Goal: Information Seeking & Learning: Learn about a topic

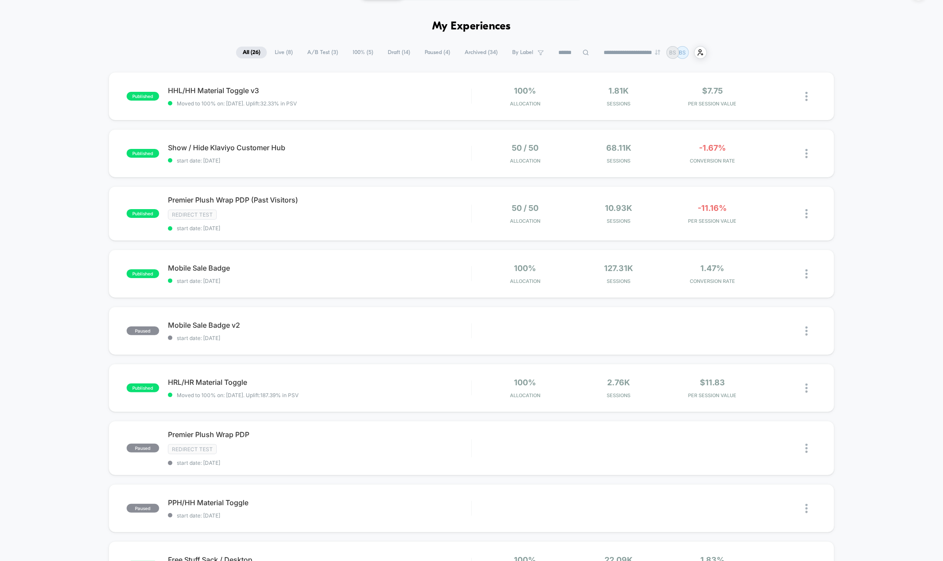
scroll to position [29, 0]
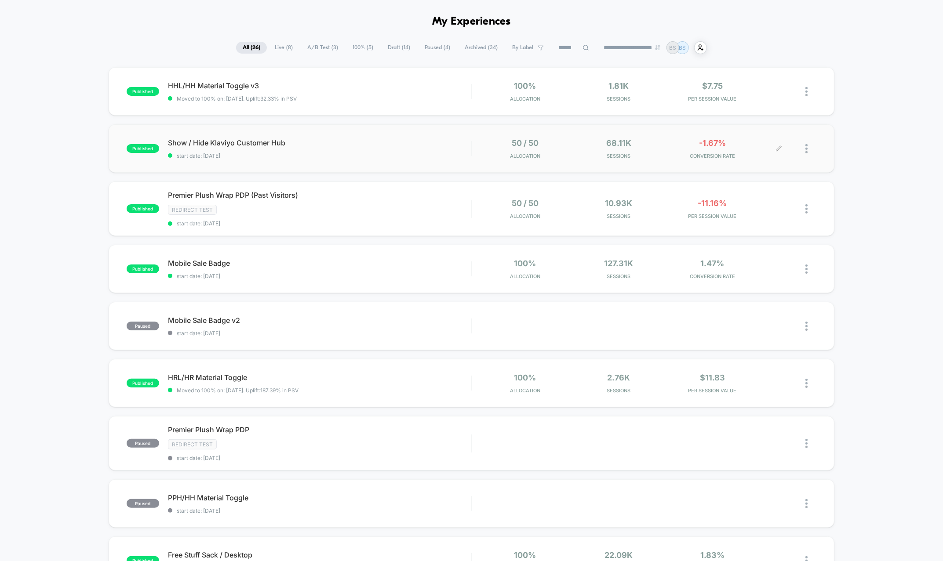
click at [594, 147] on div "68.11k Sessions" at bounding box center [618, 148] width 89 height 21
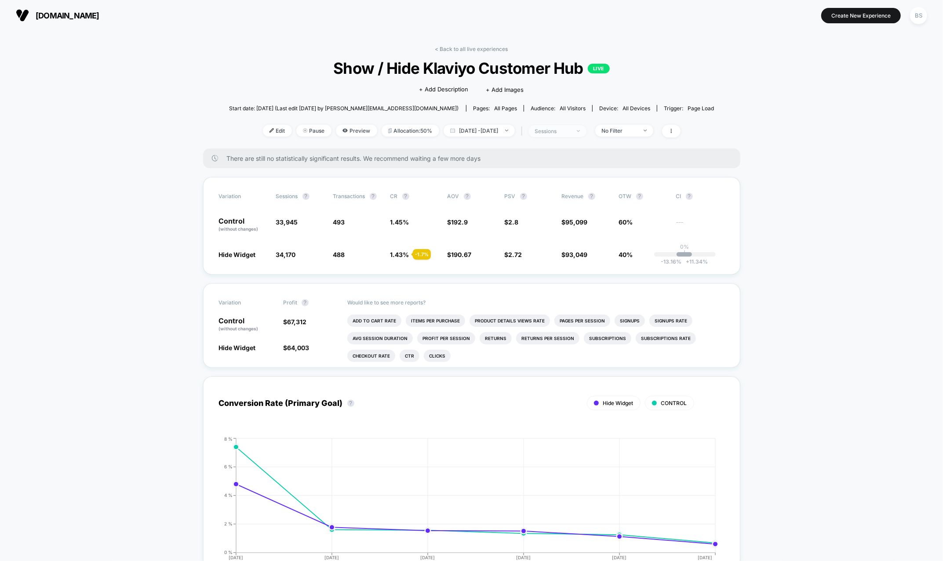
click at [578, 126] on span "sessions" at bounding box center [557, 131] width 58 height 12
click at [625, 137] on div "Sessions ? Sessions with impressions ? Users ? Save" at bounding box center [566, 199] width 149 height 125
click at [629, 125] on span "No Filter" at bounding box center [624, 131] width 58 height 12
click at [618, 159] on span "Mobile Visitors" at bounding box center [632, 162] width 42 height 7
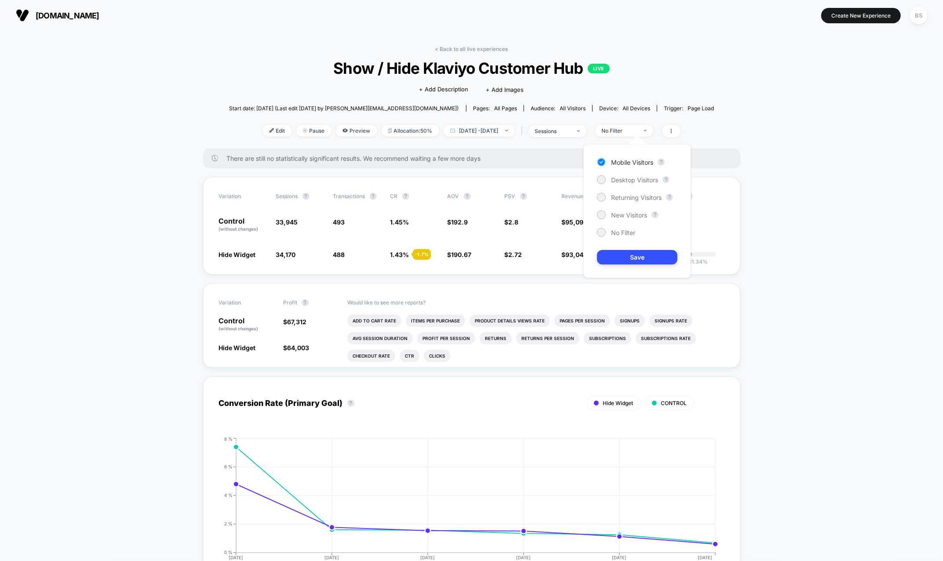
click at [641, 249] on div "Mobile Visitors ? Desktop Visitors ? Returning Visitors ? New Visitors ? No Fil…" at bounding box center [637, 211] width 108 height 134
click at [641, 270] on div "Mobile Visitors ? Desktop Visitors ? Returning Visitors ? New Visitors ? No Fil…" at bounding box center [637, 211] width 108 height 134
click at [641, 259] on button "Save" at bounding box center [637, 257] width 80 height 15
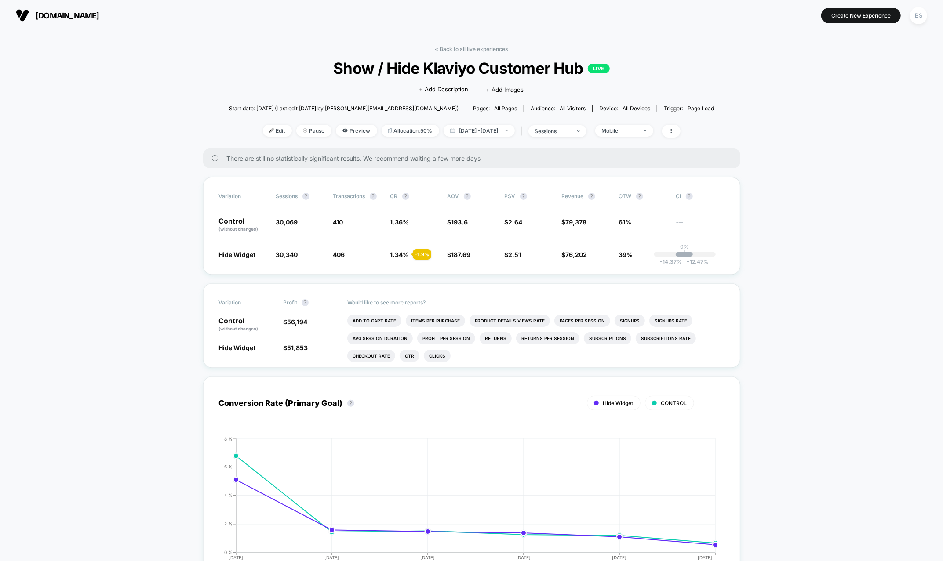
click at [651, 140] on div "< Back to all live experiences Show / Hide Klaviyo Customer Hub LIVE Click to e…" at bounding box center [471, 97] width 485 height 103
click at [637, 131] on div "Mobile" at bounding box center [619, 130] width 35 height 7
click at [628, 178] on span "Desktop Visitors" at bounding box center [634, 179] width 47 height 7
click at [628, 270] on div "Mobile Visitors ? Desktop Visitors ? Returning Visitors ? New Visitors ? No Fil…" at bounding box center [637, 211] width 108 height 134
click at [628, 268] on div "Mobile Visitors ? Desktop Visitors ? Returning Visitors ? New Visitors ? No Fil…" at bounding box center [637, 211] width 108 height 134
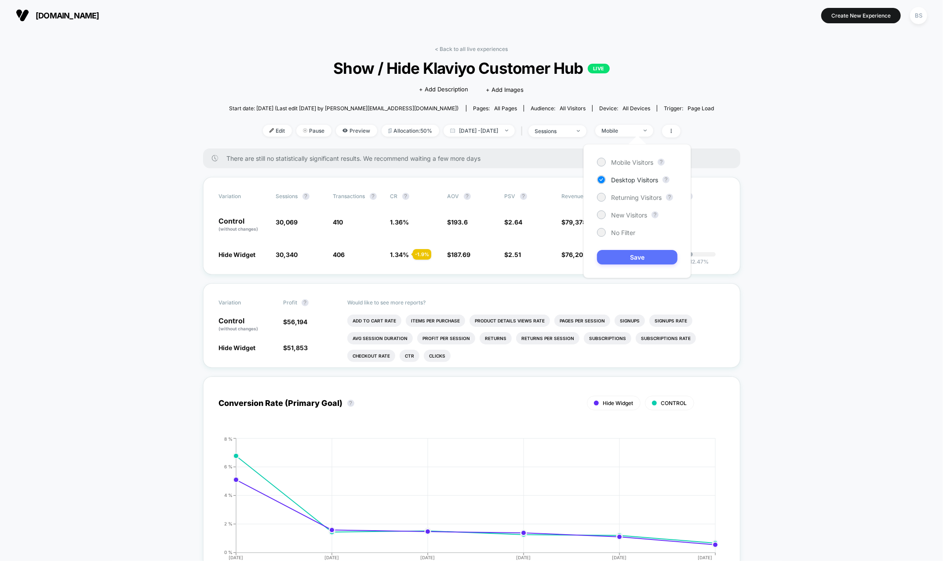
click at [628, 259] on button "Save" at bounding box center [637, 257] width 80 height 15
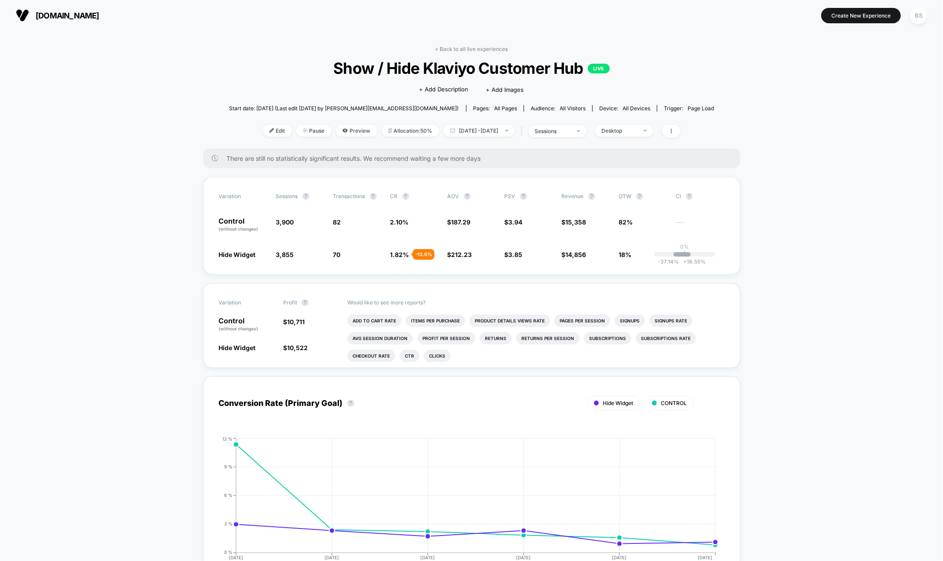
click at [471, 47] on link "< Back to all live experiences" at bounding box center [471, 49] width 73 height 7
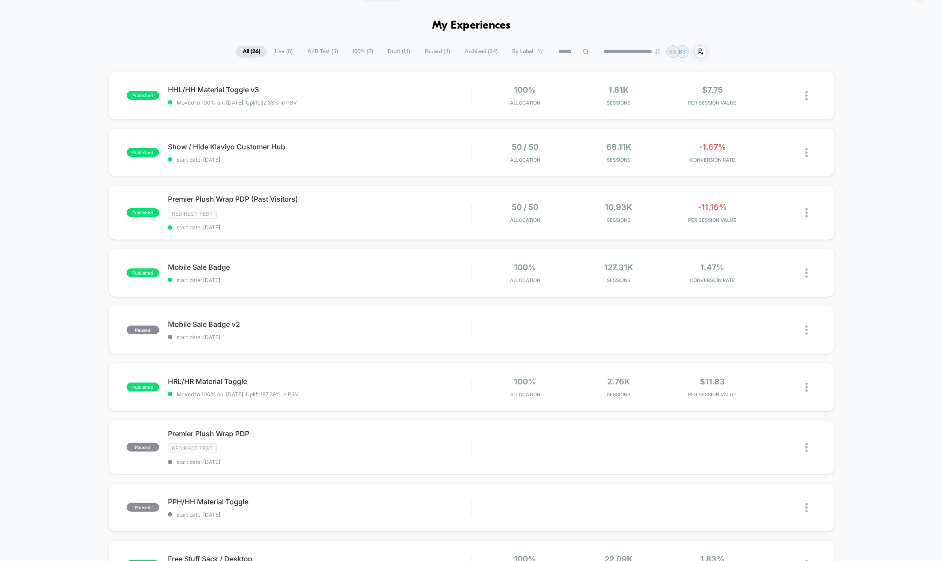
scroll to position [30, 0]
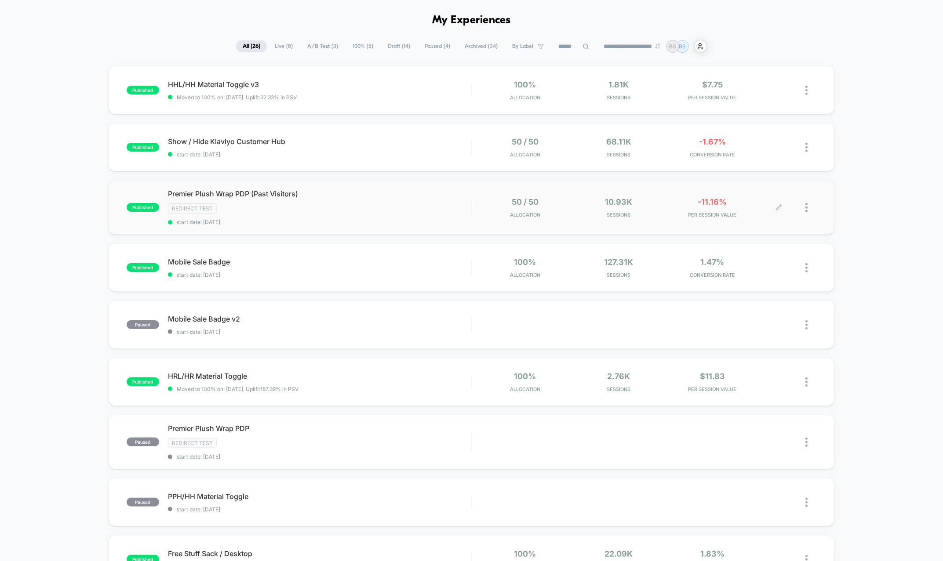
click at [474, 215] on div "50 / 50 Allocation 10.93k Sessions -11.16% PER SESSION VALUE" at bounding box center [644, 207] width 345 height 21
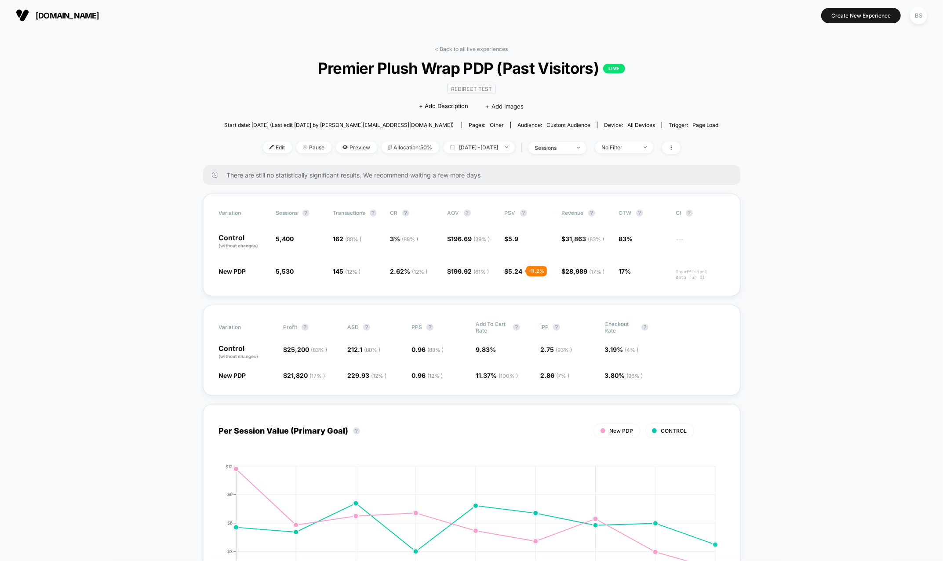
click at [480, 47] on link "< Back to all live experiences" at bounding box center [471, 49] width 73 height 7
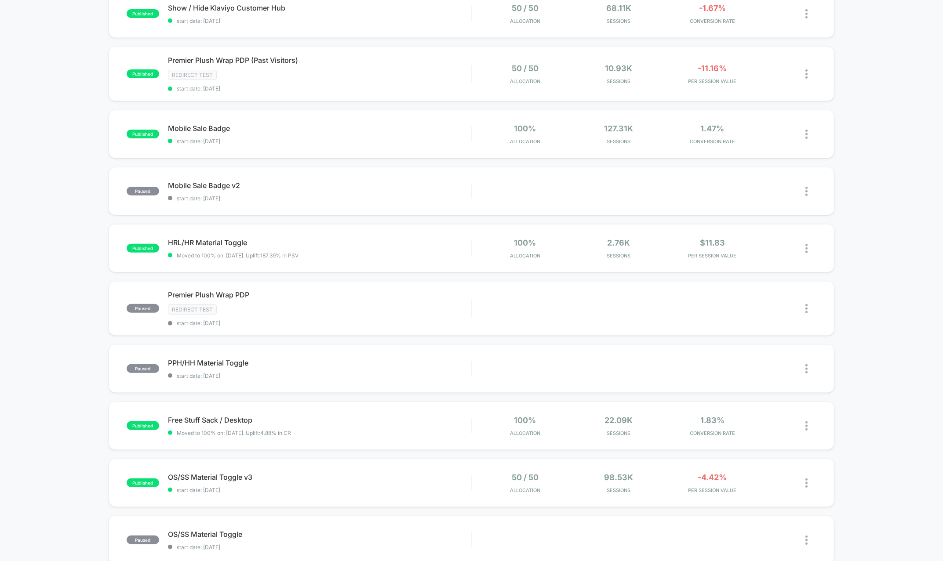
scroll to position [264, 0]
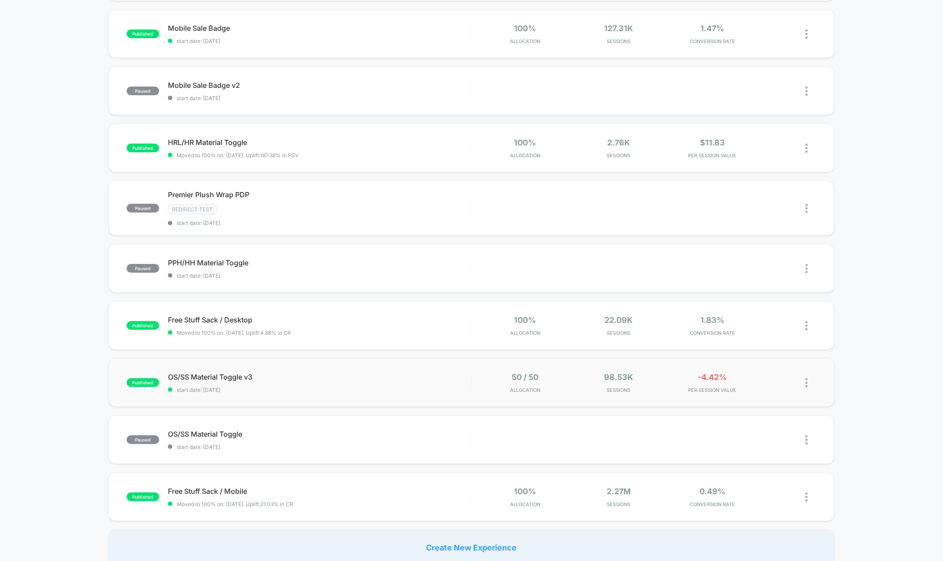
click at [432, 382] on div "OS/SS Material Toggle v3 start date: [DATE]" at bounding box center [319, 383] width 303 height 21
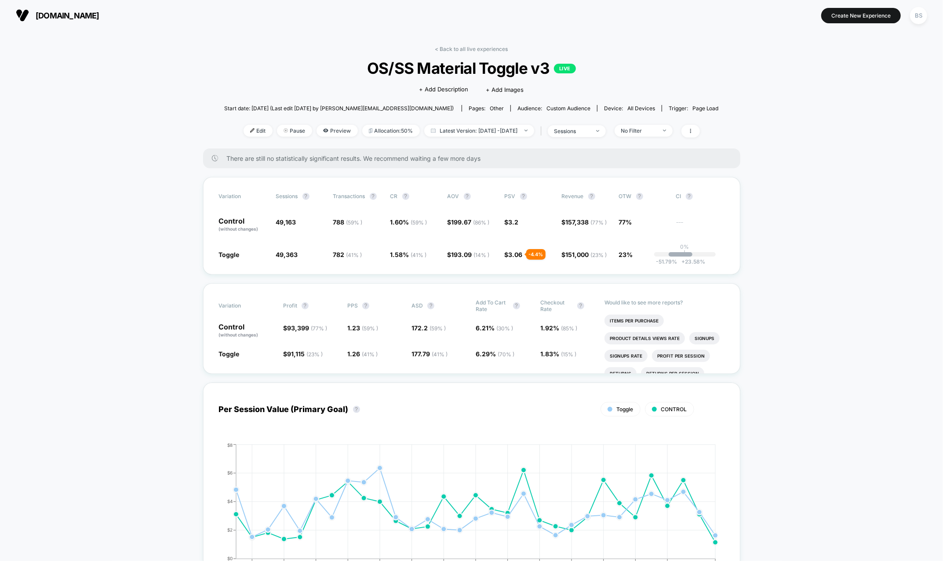
click at [445, 51] on link "< Back to all live experiences" at bounding box center [471, 49] width 73 height 7
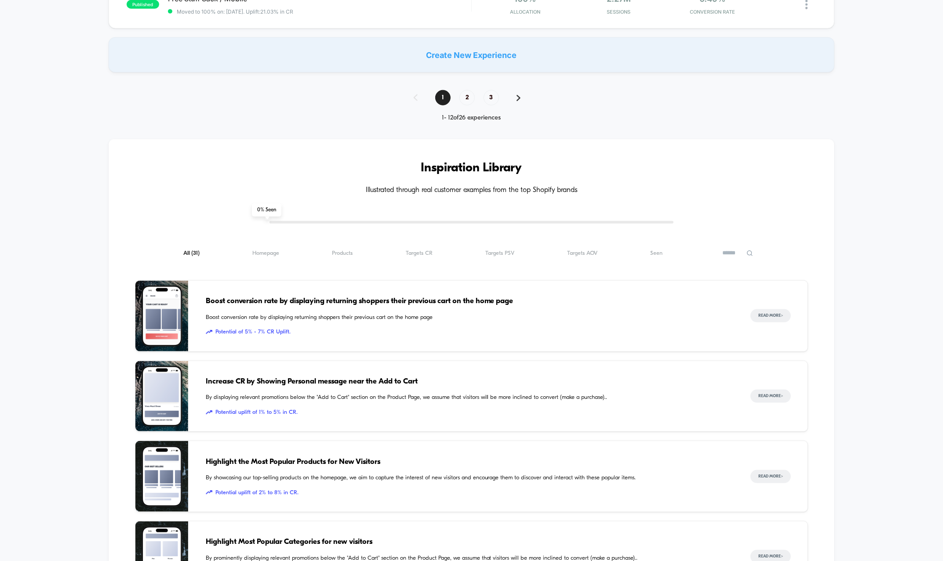
scroll to position [838, 0]
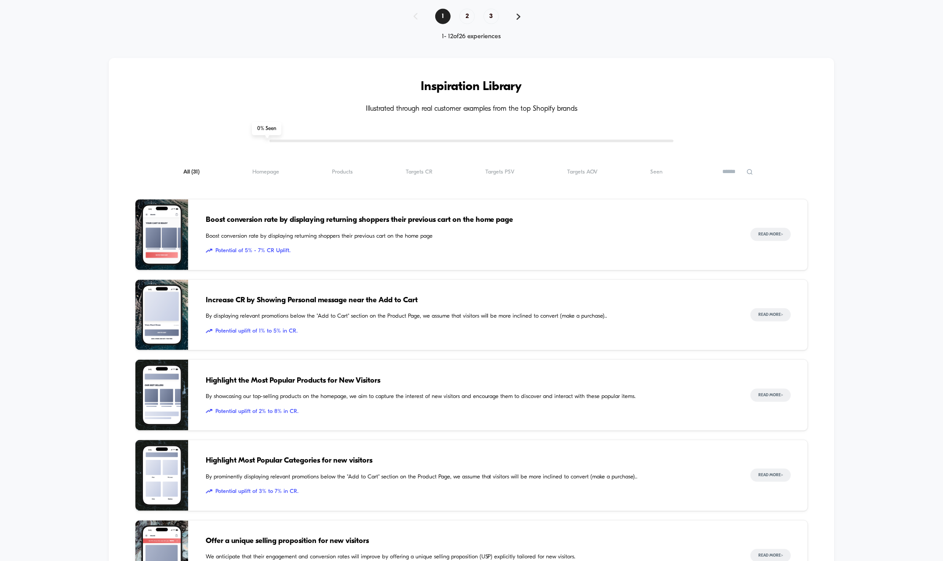
click at [249, 299] on span "Increase CR by Showing Personal message near the Add to Cart" at bounding box center [470, 300] width 528 height 11
